Goal: Task Accomplishment & Management: Manage account settings

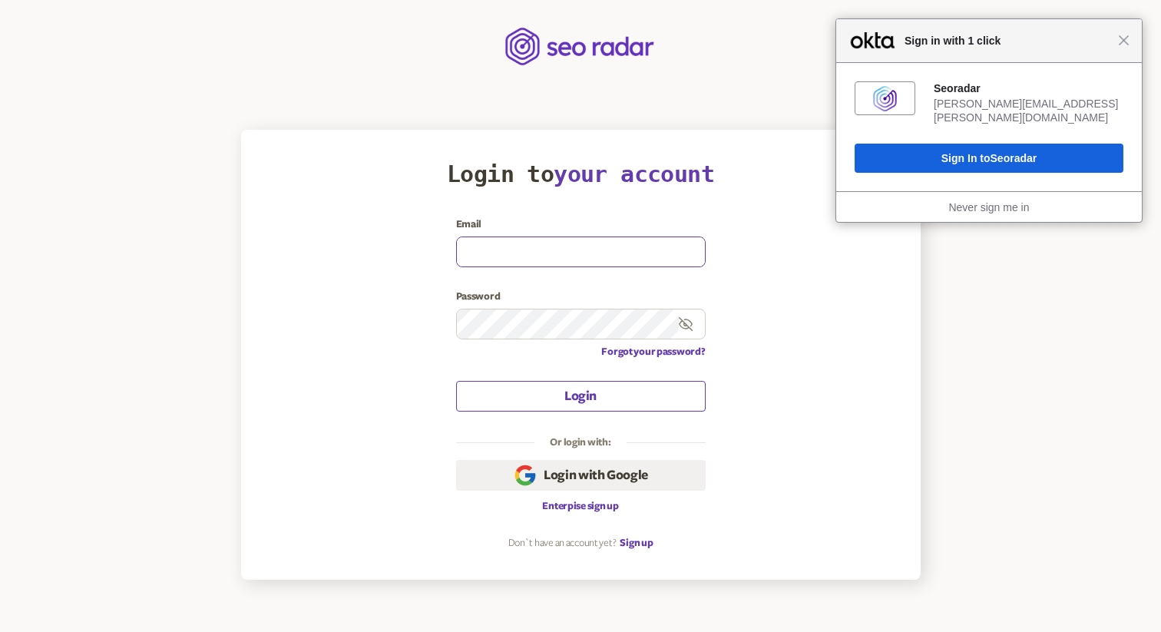
type input "[PERSON_NAME][EMAIL_ADDRESS][PERSON_NAME][DOMAIN_NAME]"
click at [577, 396] on button "Login" at bounding box center [581, 396] width 250 height 31
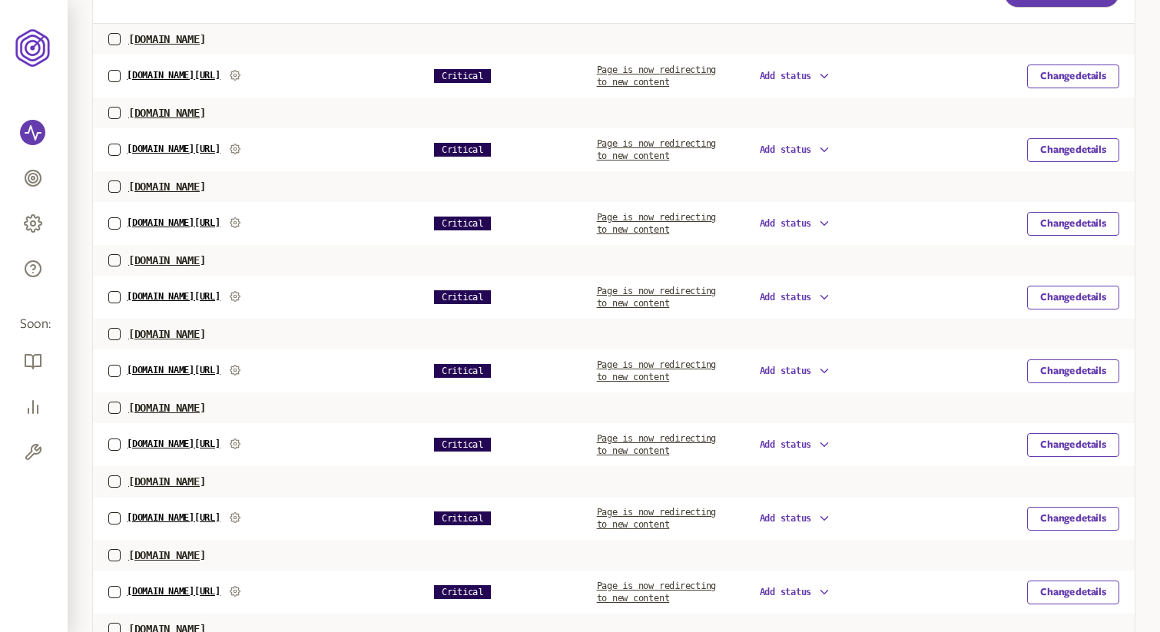
scroll to position [510, 0]
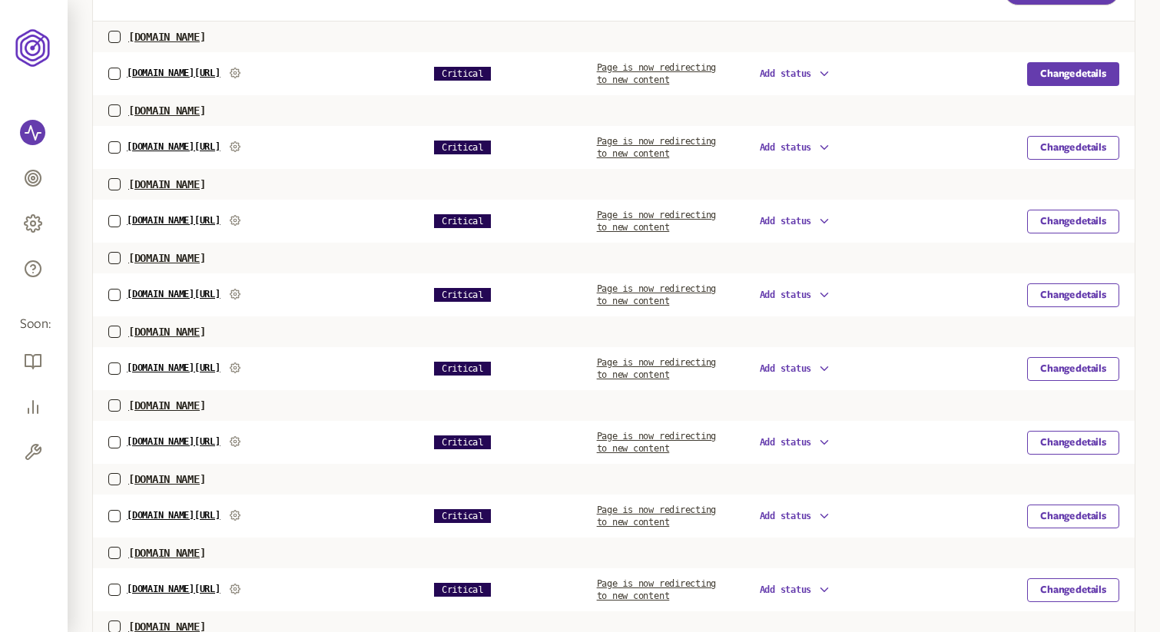
click at [1042, 78] on button "Change details" at bounding box center [1073, 74] width 92 height 24
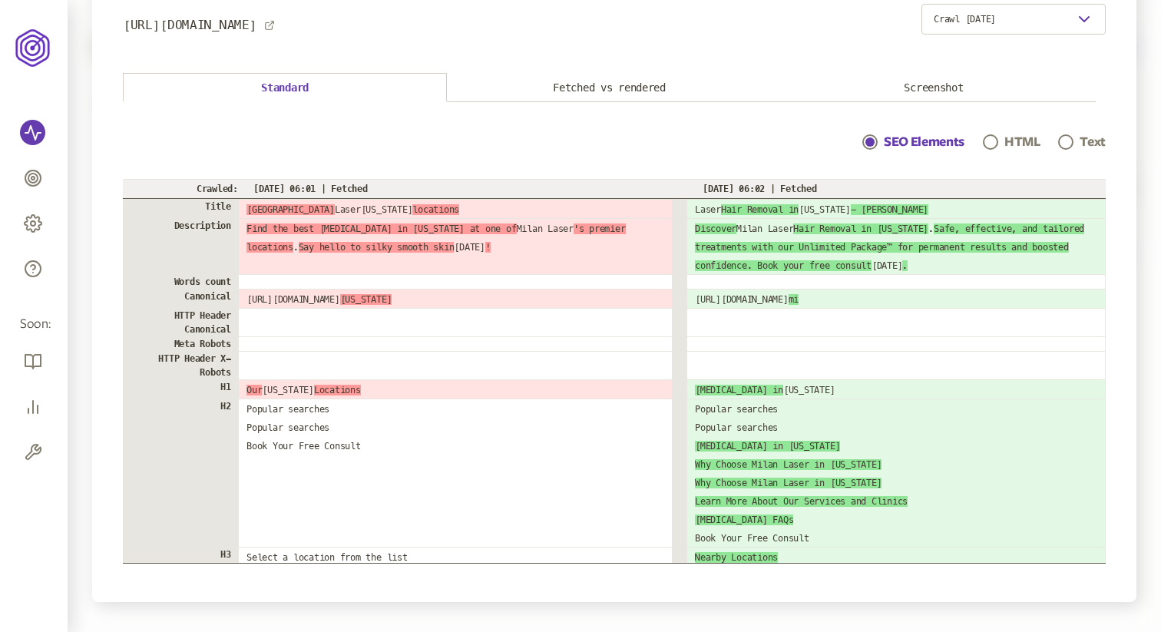
scroll to position [96, 0]
